Goal: Communication & Community: Answer question/provide support

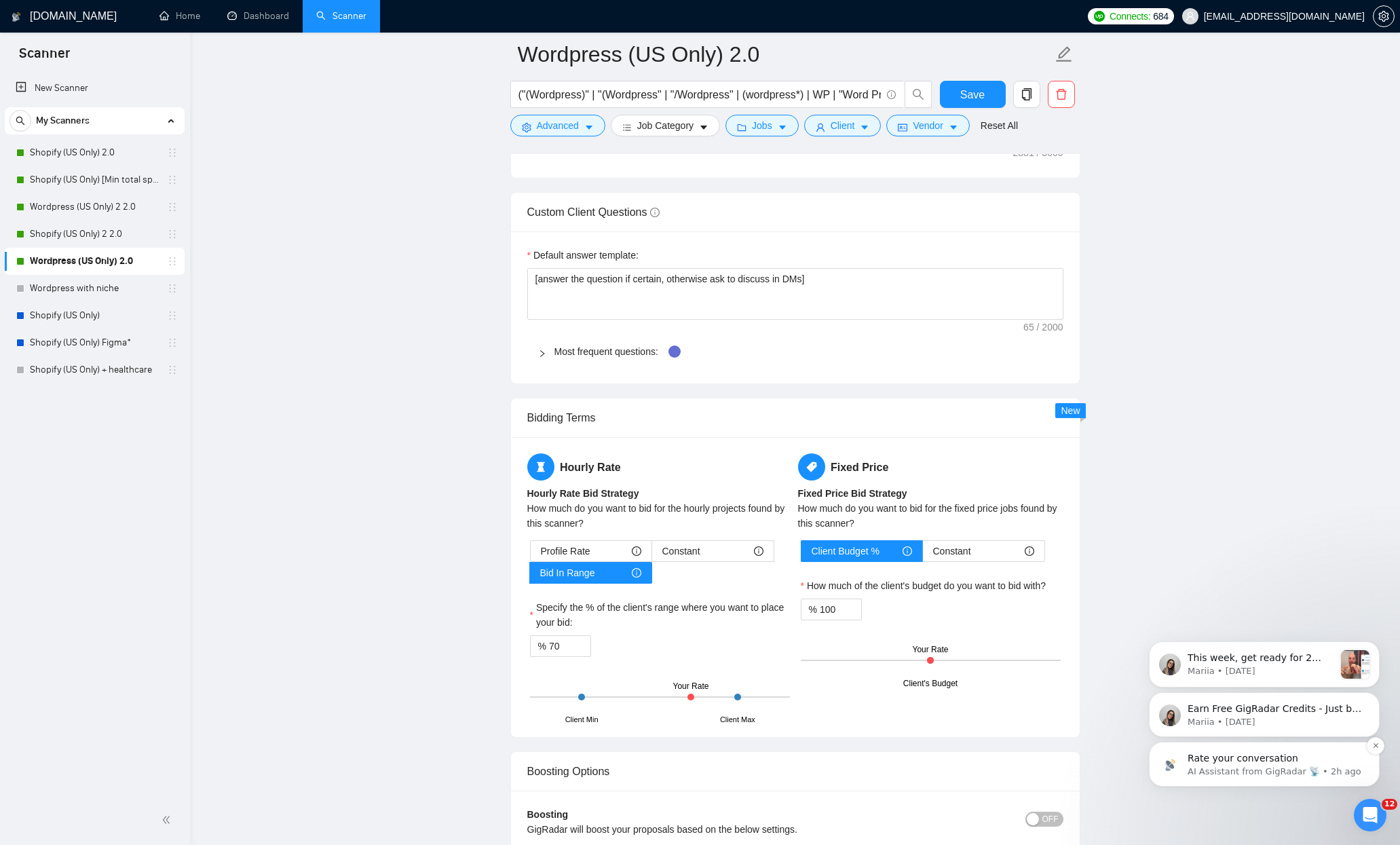
click at [1231, 753] on p "Rate your conversation" at bounding box center [1275, 759] width 175 height 14
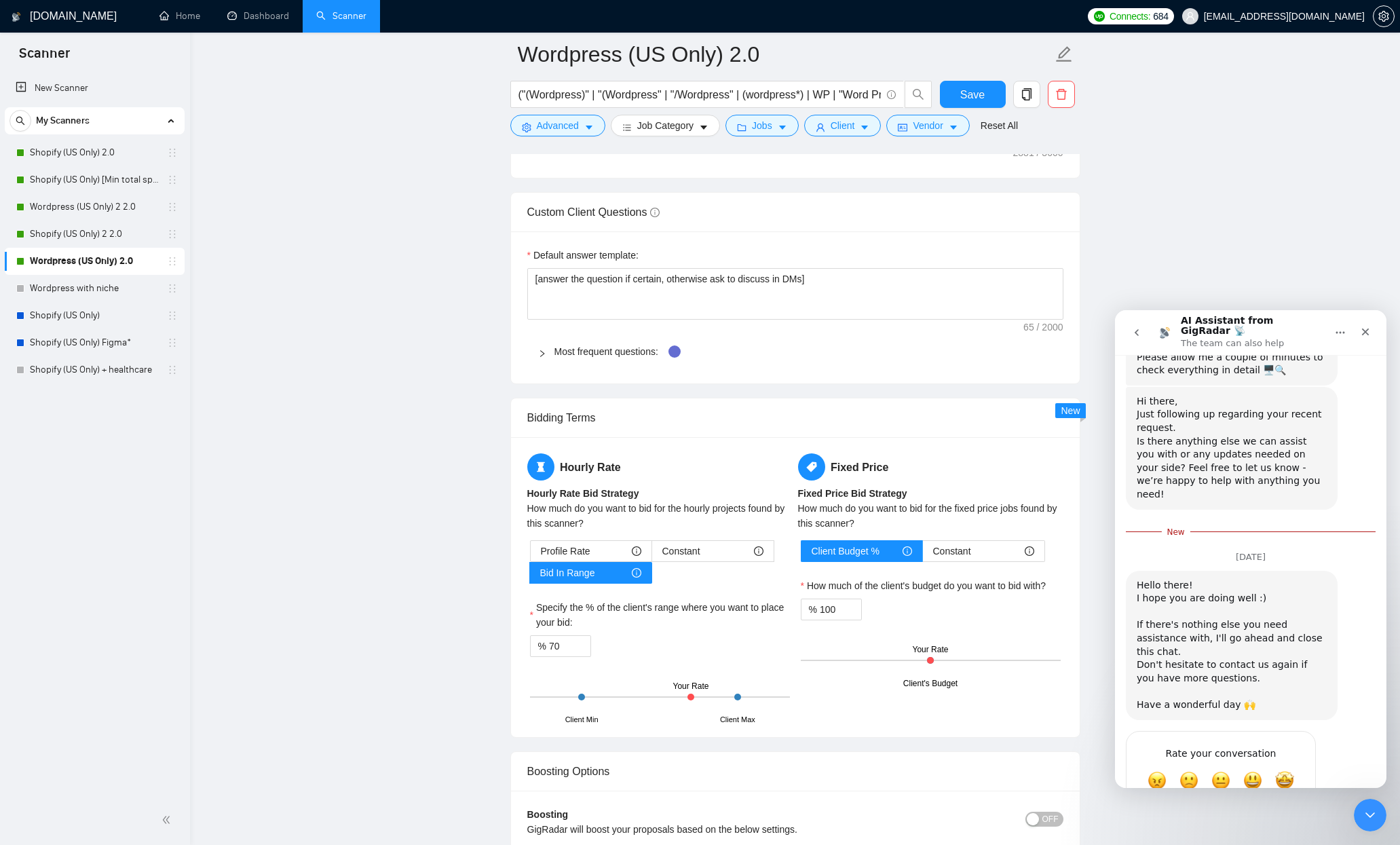
scroll to position [928, 0]
click at [1276, 764] on span "Amazing" at bounding box center [1284, 776] width 24 height 24
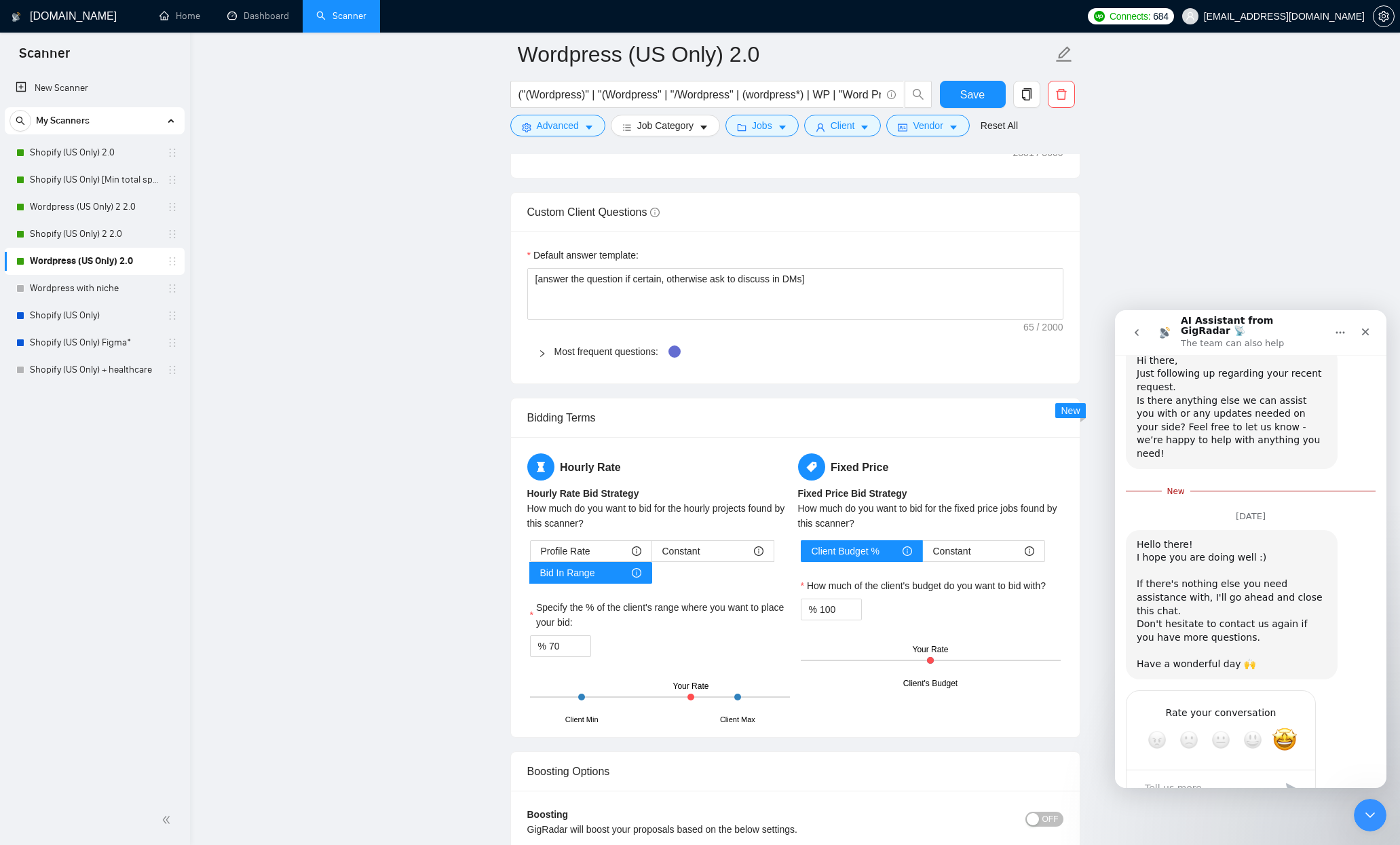
click at [1373, 664] on div "Hi there! 👋 You’re chatting with the AI Assistant from GigRadar. 🤖 Our team is …" at bounding box center [1251, 105] width 271 height 1435
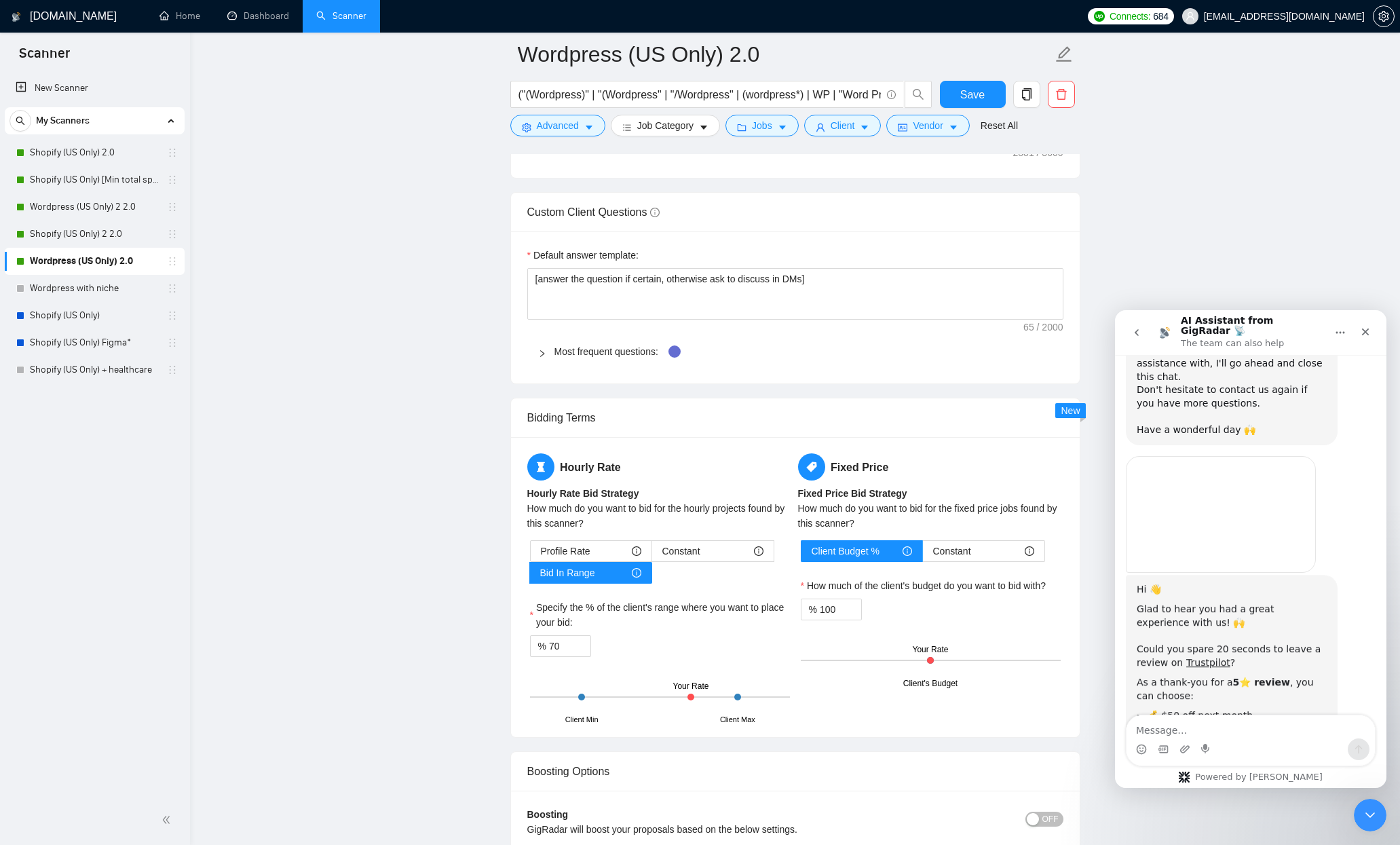
click at [1345, 660] on div "Hi 👋 Glad to hear you had a great experience with us! 🙌 ​ Could you spare 20 se…" at bounding box center [1250, 698] width 250 height 248
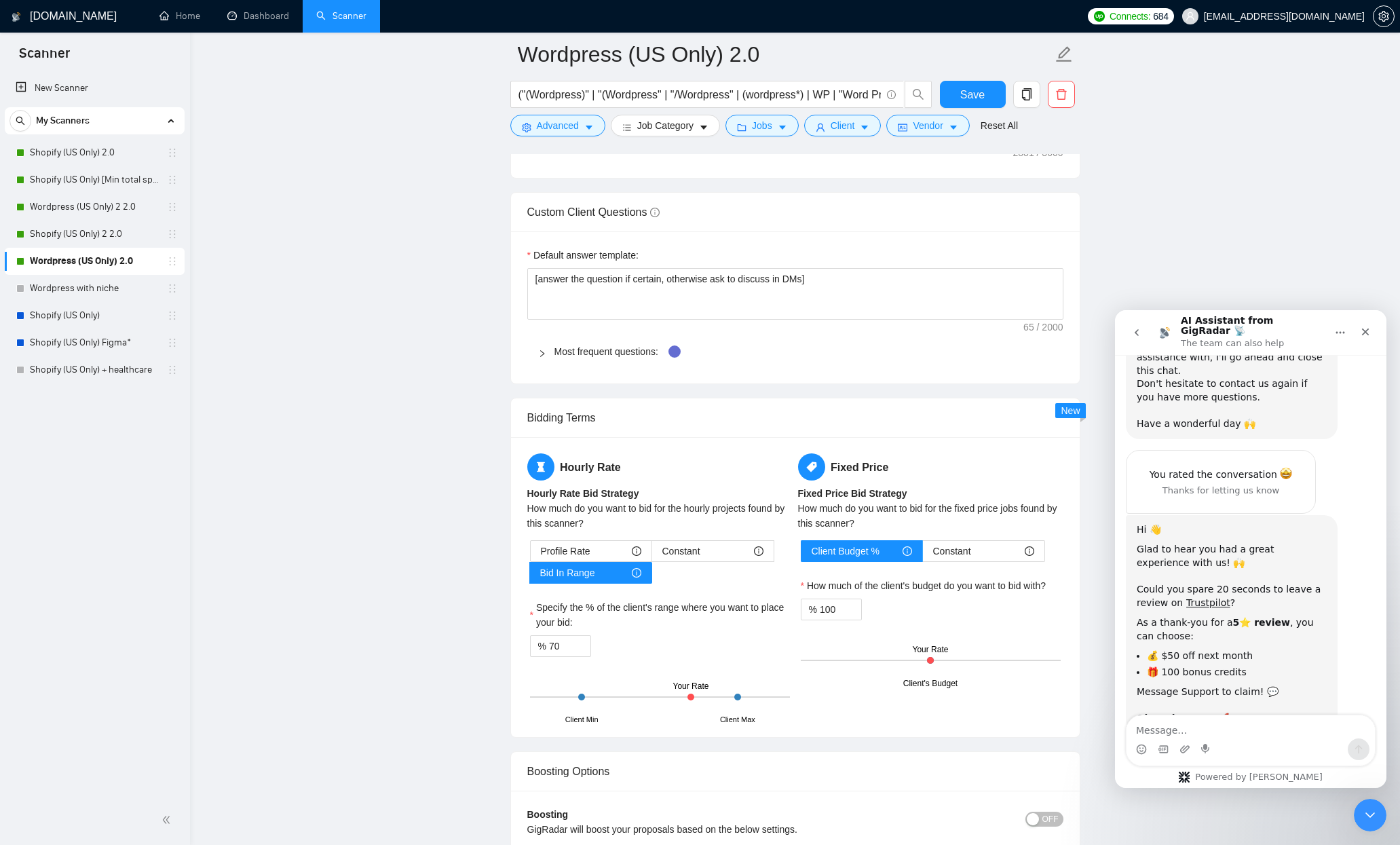
click at [1197, 744] on div "Intercom messenger" at bounding box center [1250, 749] width 248 height 21
click at [1205, 733] on textarea "Message…" at bounding box center [1250, 726] width 248 height 23
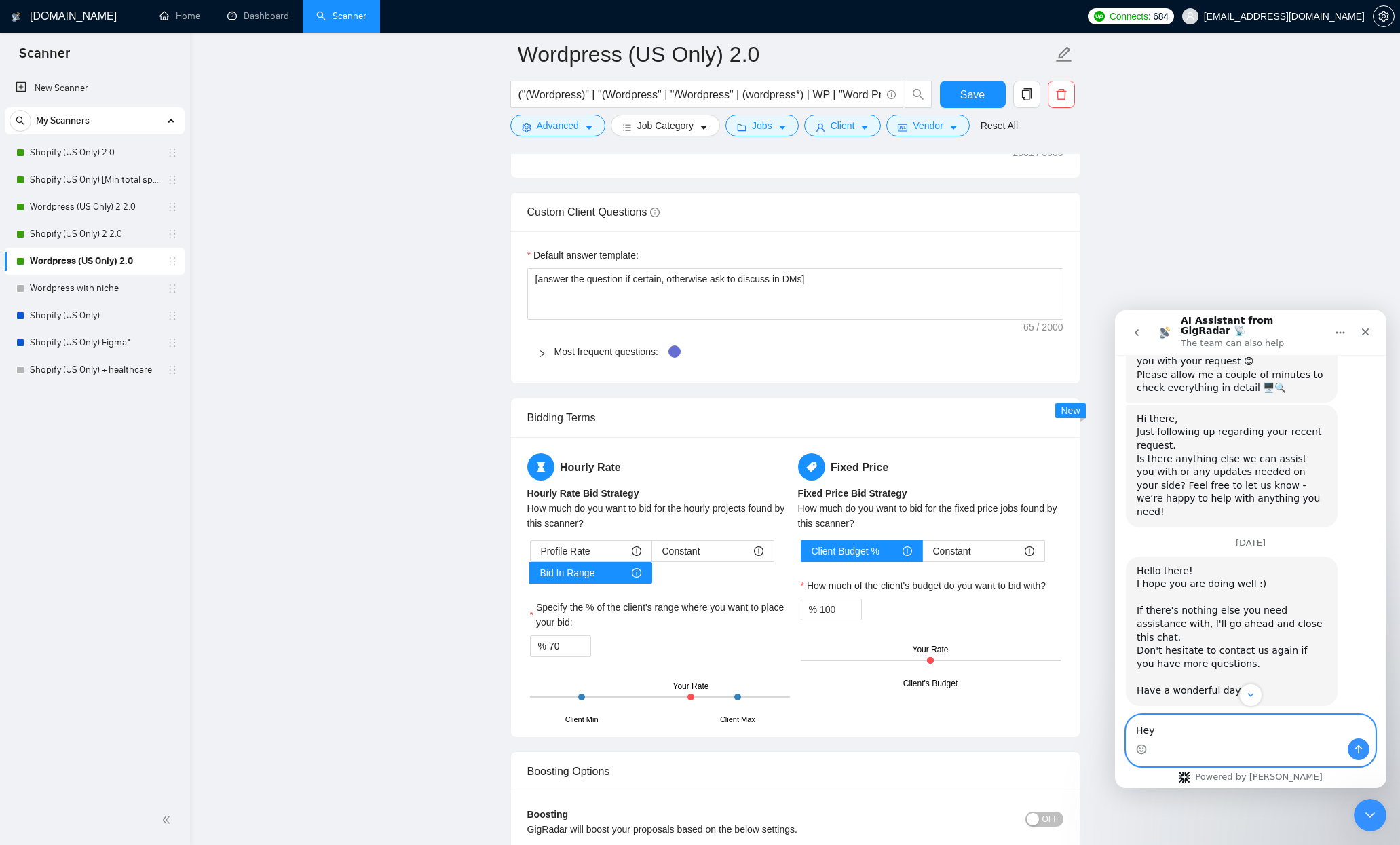
scroll to position [758, 0]
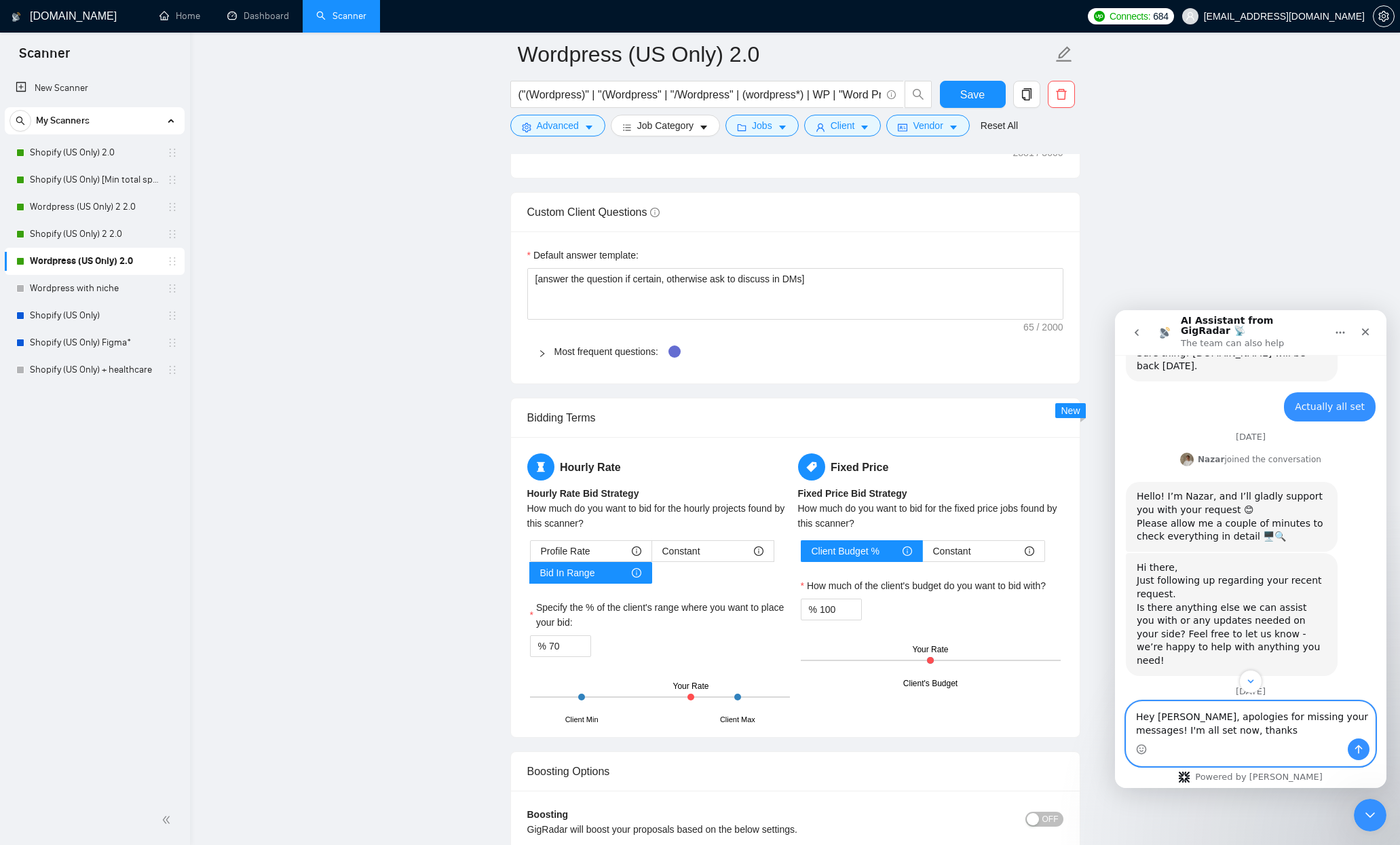
type textarea "Hey [PERSON_NAME], apologies for missing your messages! I'm all set now, thanks!"
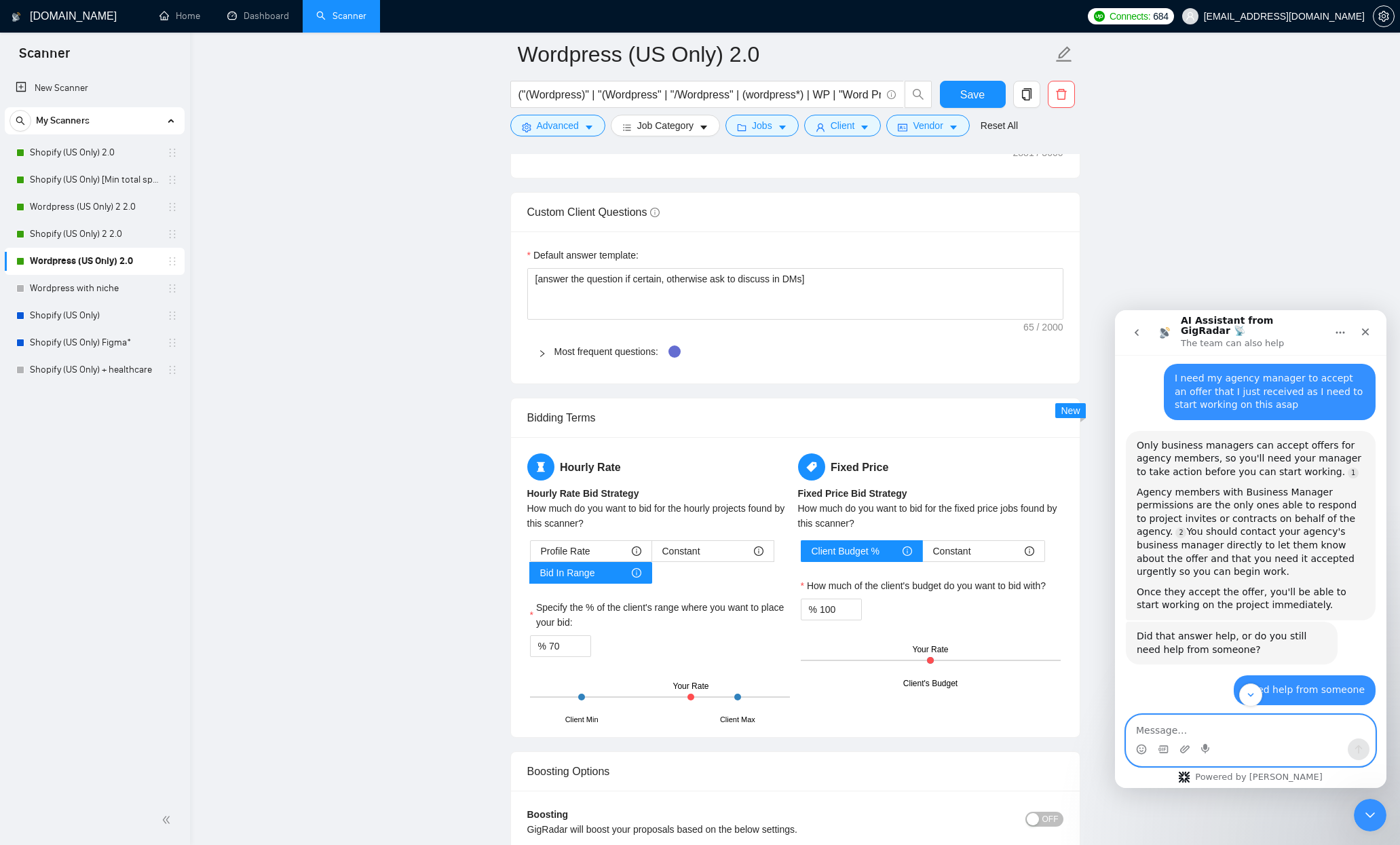
scroll to position [0, 0]
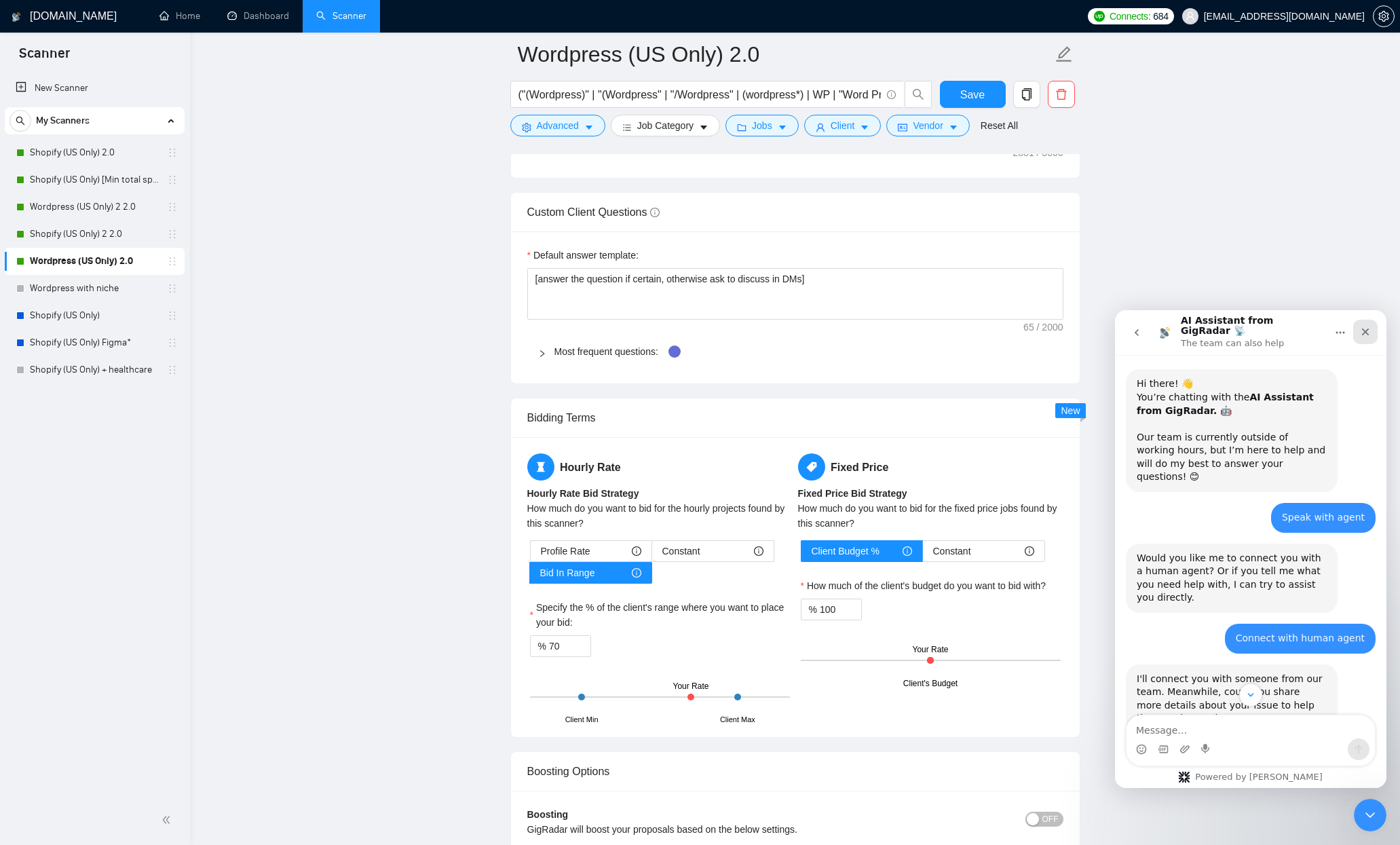
click at [1369, 331] on icon "Close" at bounding box center [1365, 331] width 11 height 11
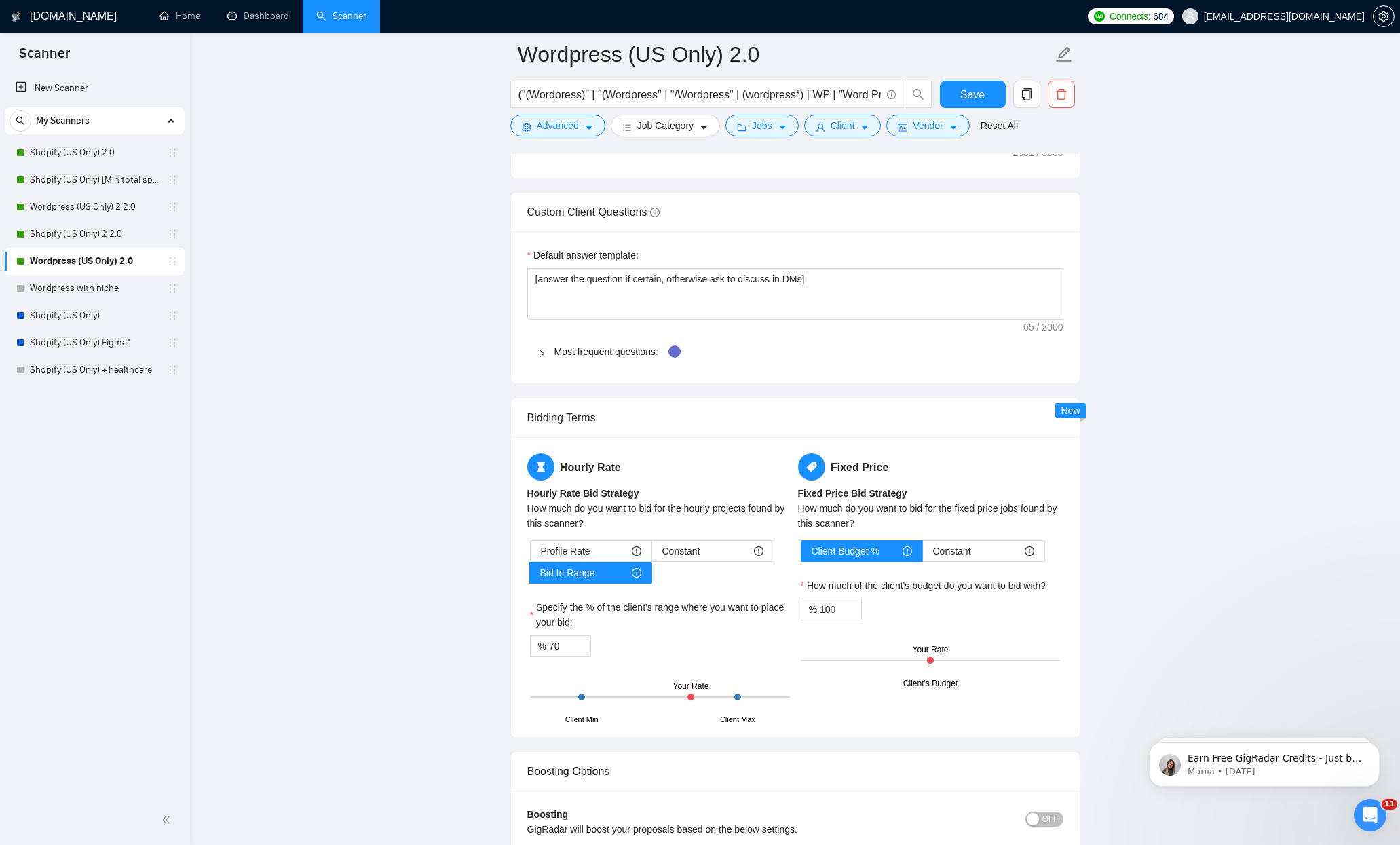
click at [1369, 331] on main "Wordpress (US Only) 2.0 ("(Wordpress)" | "(Wordpress" | "/Wordpress" | (wordpre…" at bounding box center [795, 511] width 1167 height 4745
click at [1382, 747] on button "Dismiss notification" at bounding box center [1375, 745] width 18 height 18
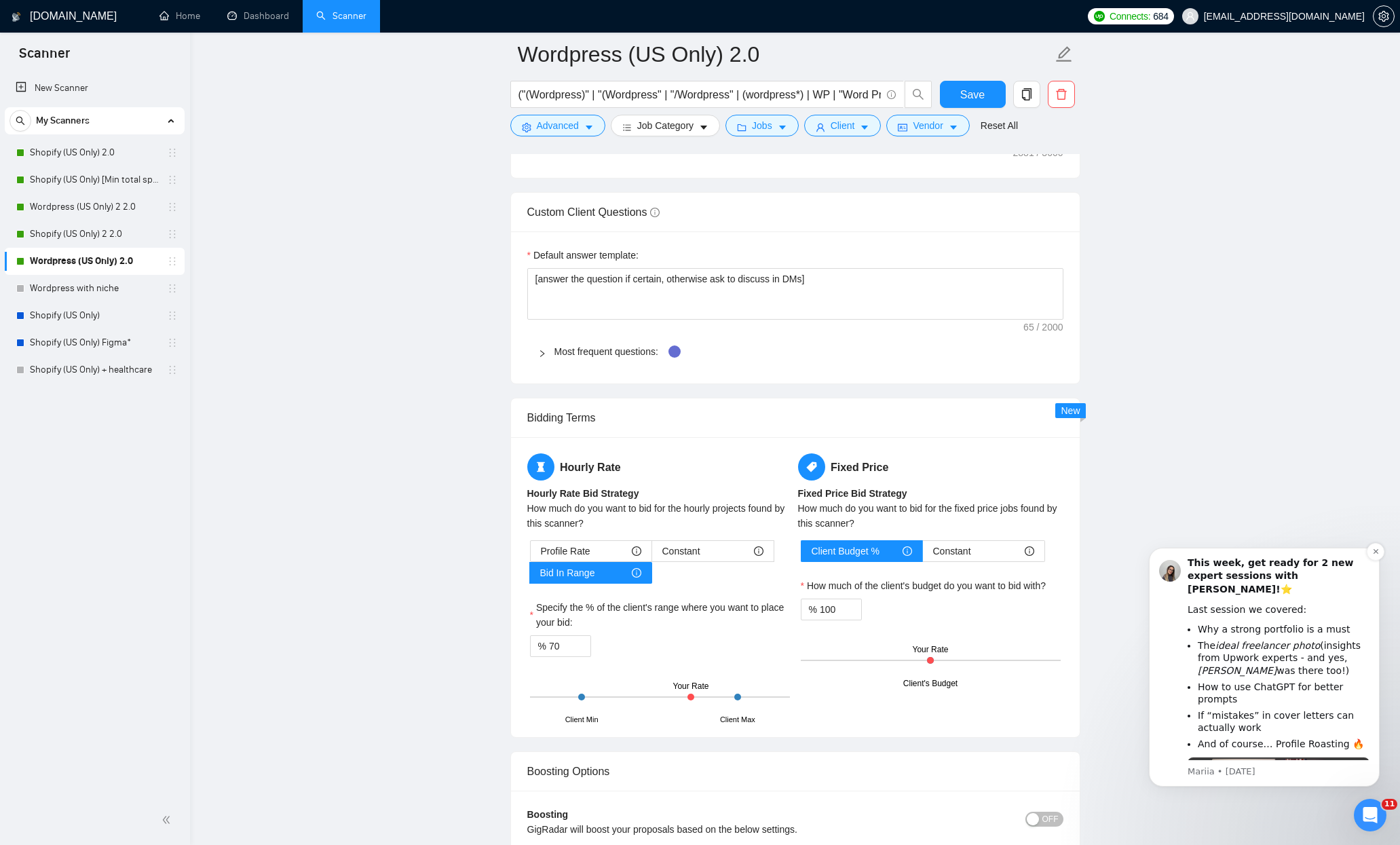
scroll to position [210, 0]
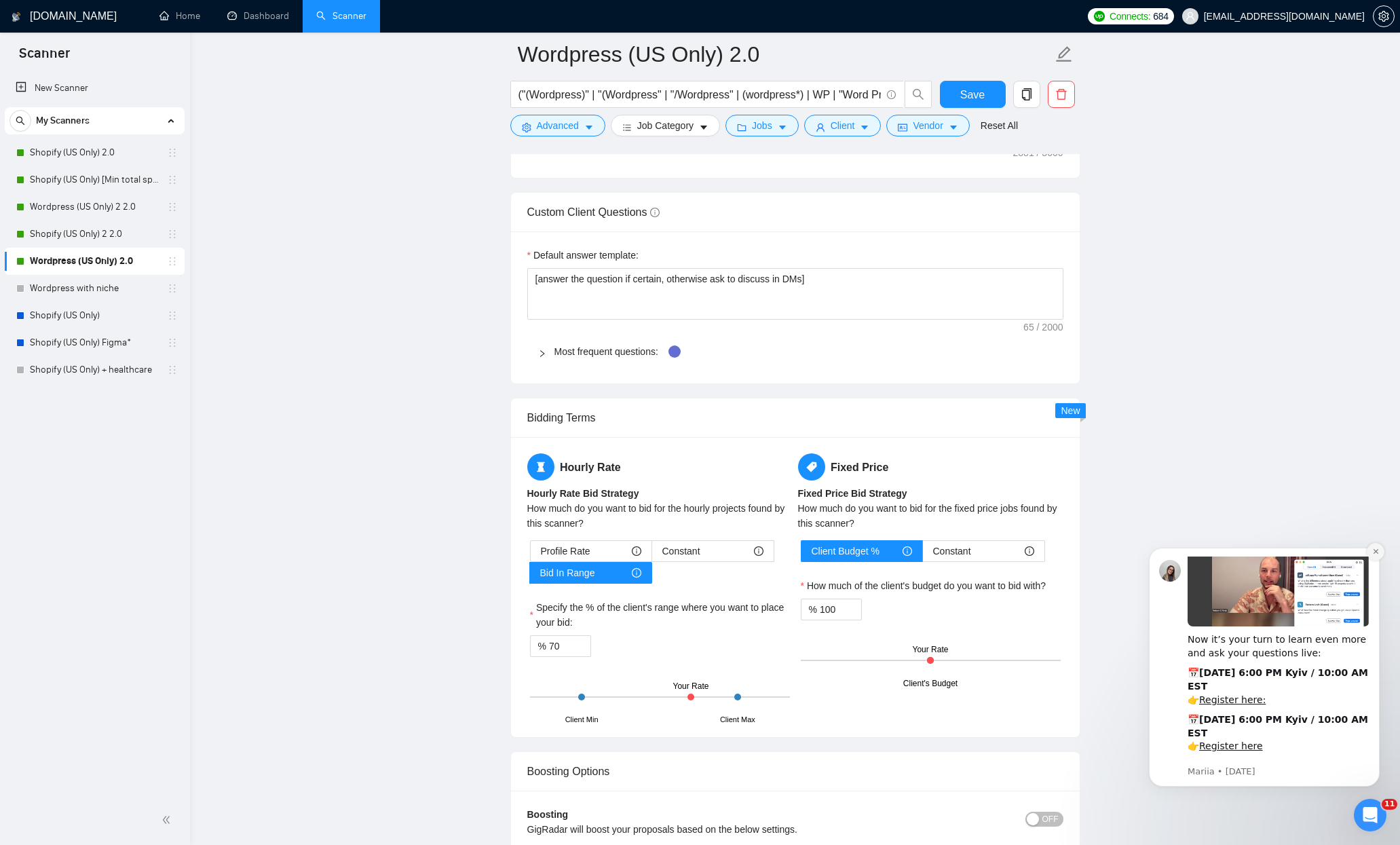
click at [1378, 550] on icon "Dismiss notification" at bounding box center [1375, 551] width 8 height 8
